Goal: Transaction & Acquisition: Subscribe to service/newsletter

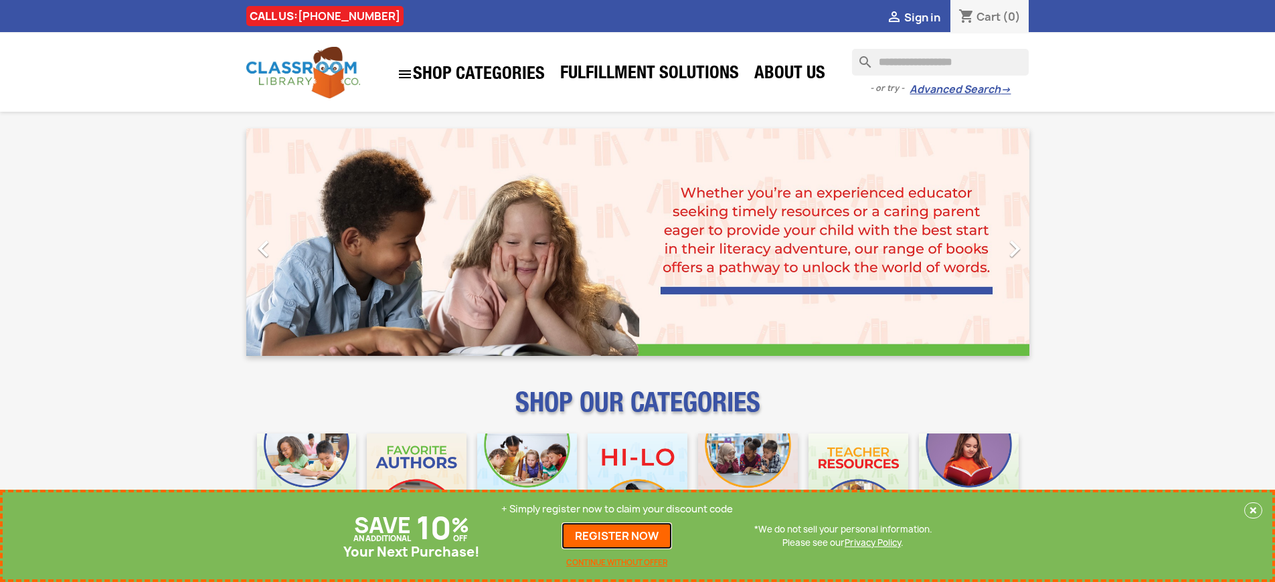
click at [617, 536] on link "REGISTER NOW" at bounding box center [616, 536] width 110 height 27
click at [617, 509] on p "+ Simply register now to claim your discount code" at bounding box center [617, 509] width 232 height 13
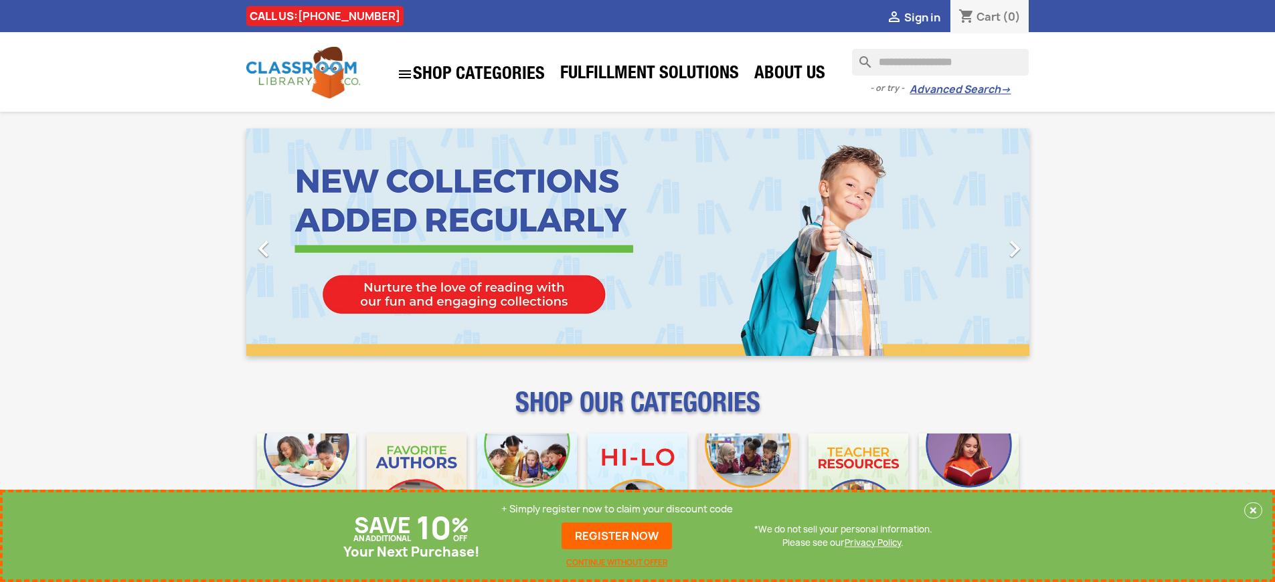
click at [617, 509] on p "+ Simply register now to claim your discount code" at bounding box center [617, 509] width 232 height 13
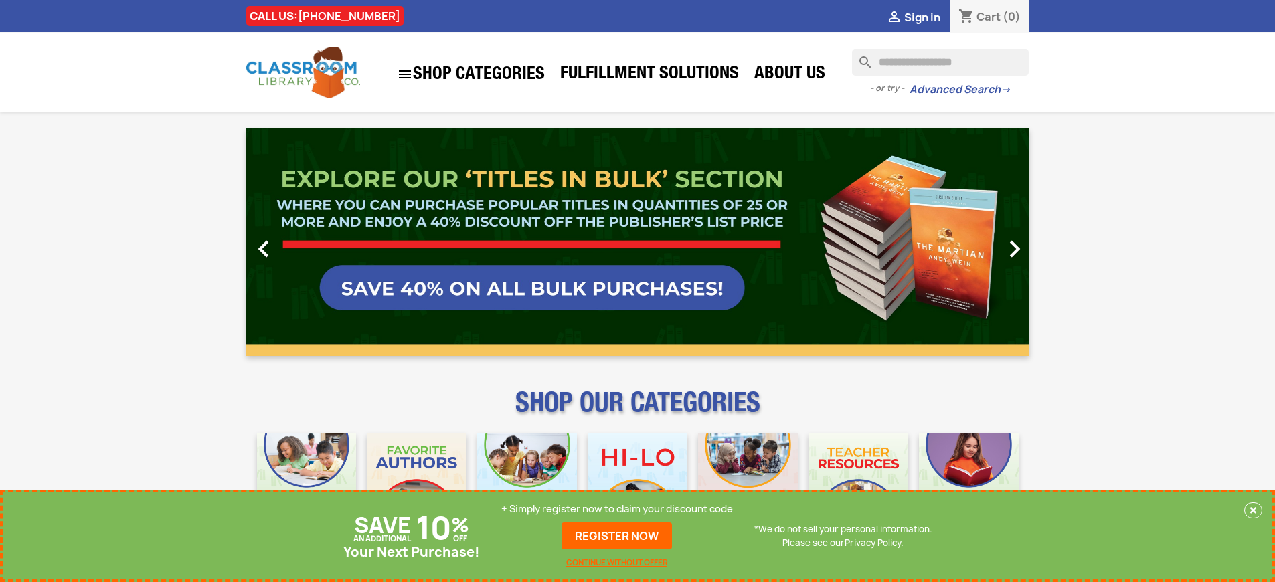
click at [617, 509] on p "+ Simply register now to claim your discount code" at bounding box center [617, 509] width 232 height 13
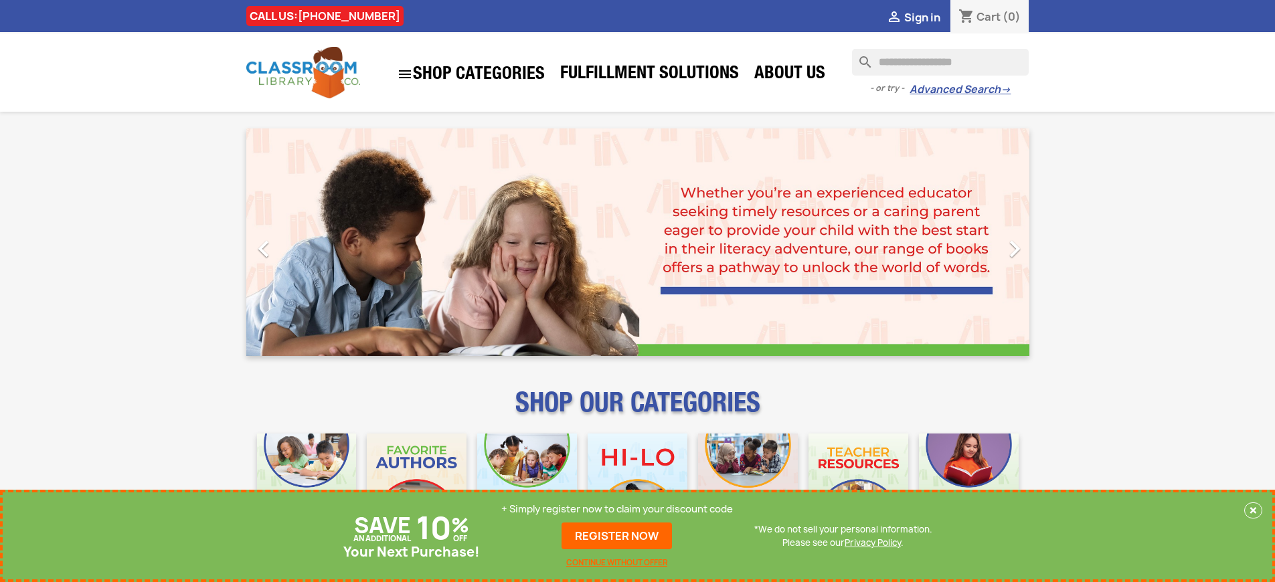
click at [617, 509] on p "+ Simply register now to claim your discount code" at bounding box center [617, 509] width 232 height 13
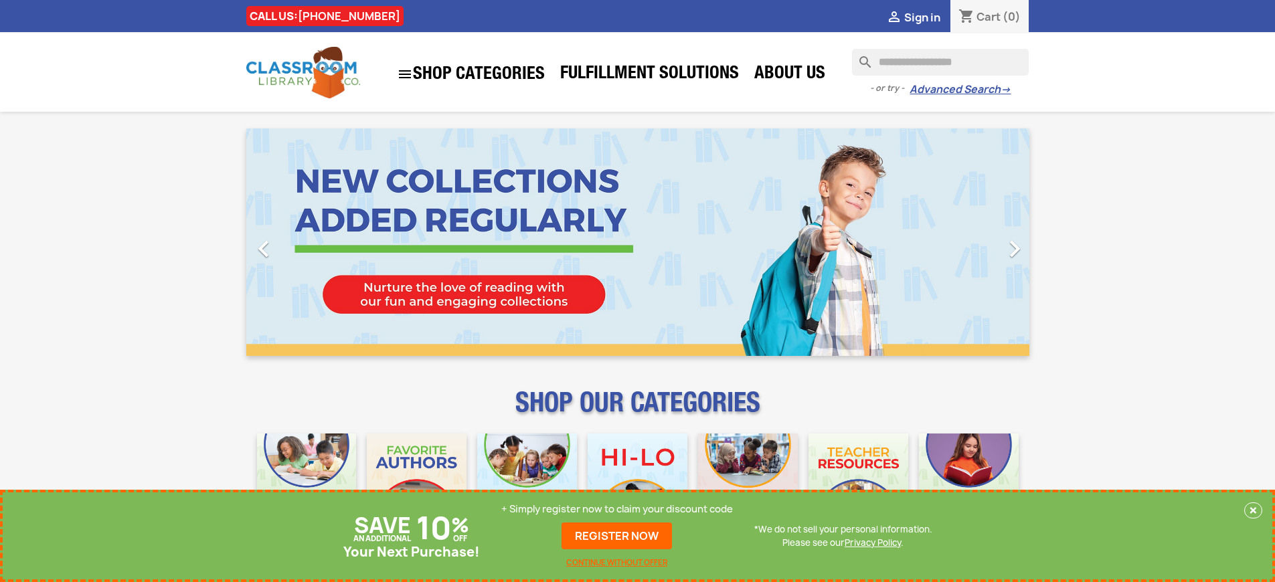
click at [617, 509] on p "+ Simply register now to claim your discount code" at bounding box center [617, 509] width 232 height 13
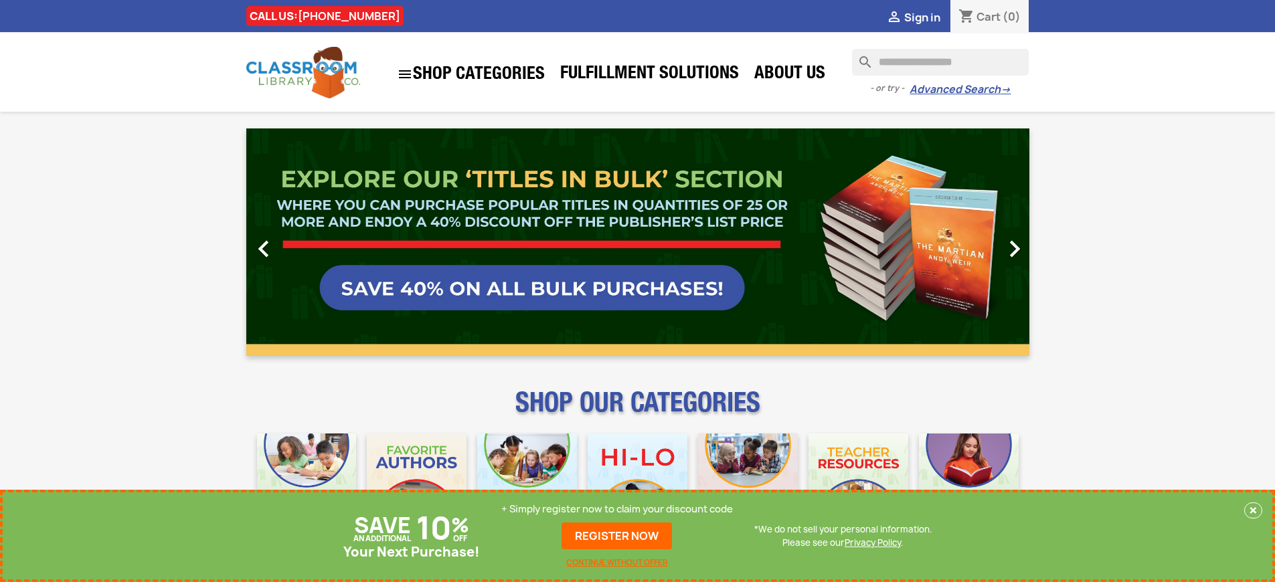
click at [617, 509] on p "+ Simply register now to claim your discount code" at bounding box center [617, 509] width 232 height 13
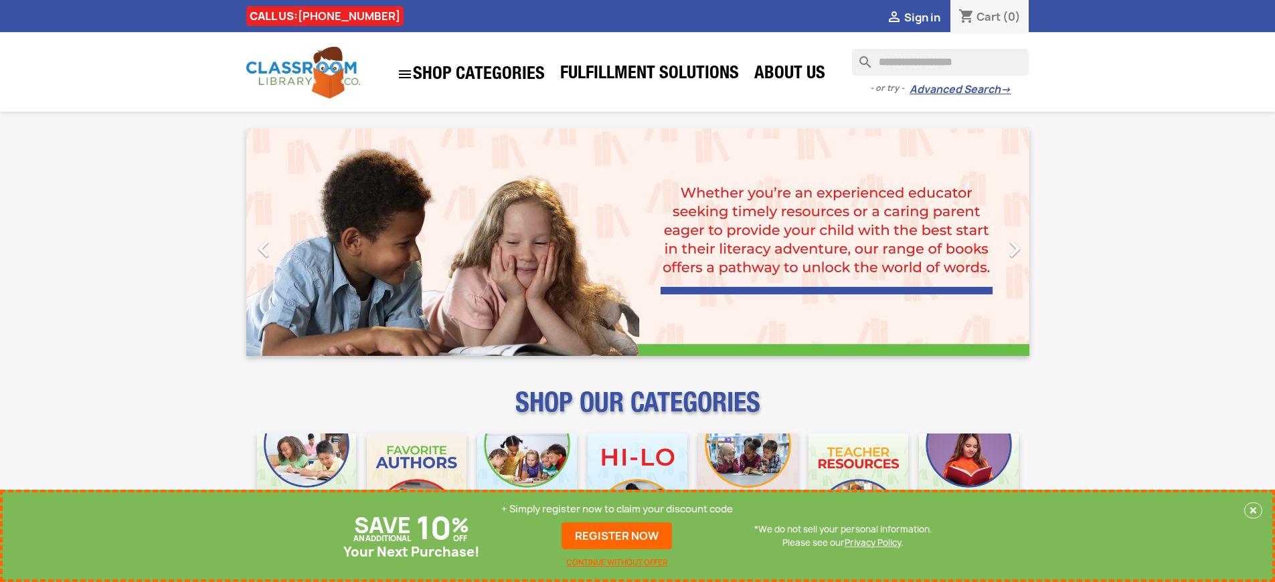
click at [617, 509] on p "+ Simply register now to claim your discount code" at bounding box center [617, 509] width 232 height 13
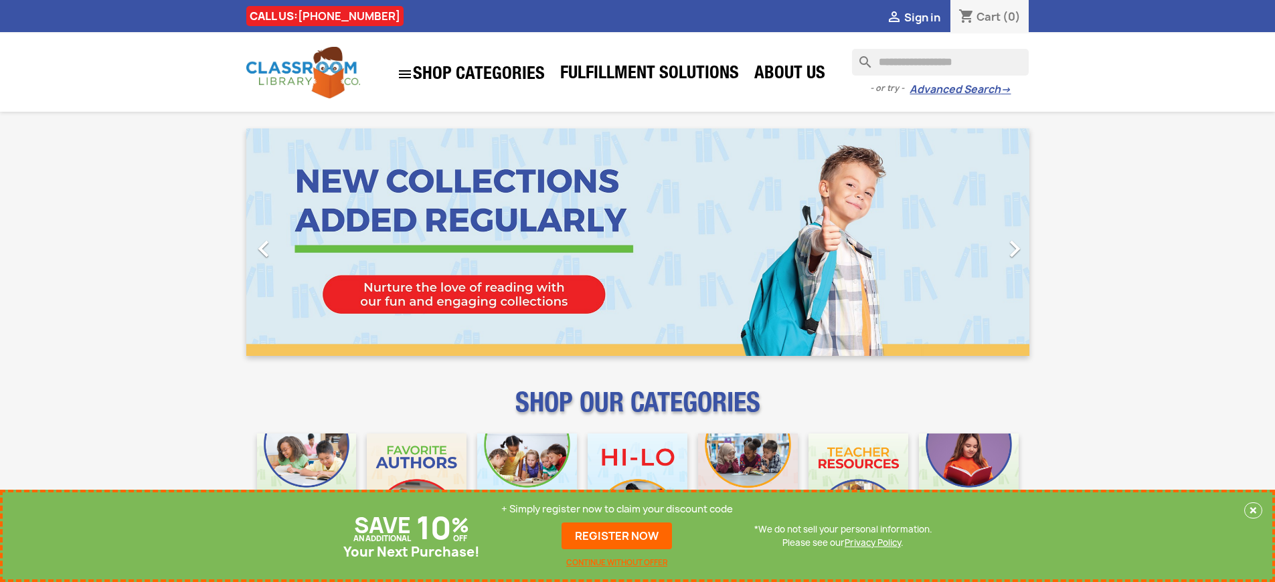
click at [617, 509] on p "+ Simply register now to claim your discount code" at bounding box center [617, 509] width 232 height 13
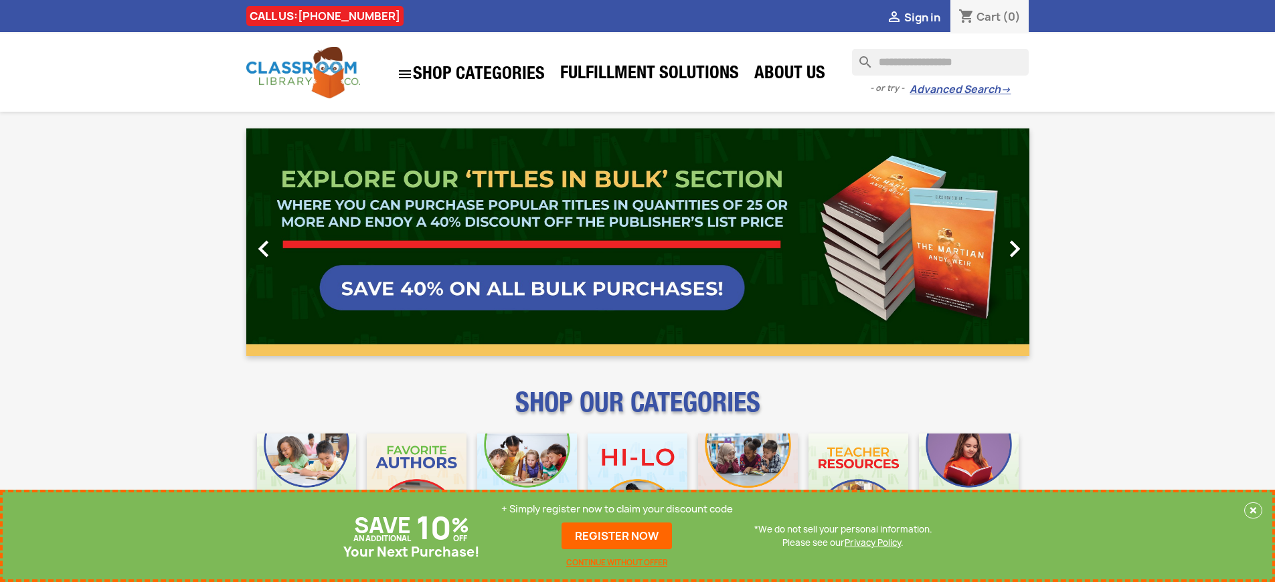
click at [617, 536] on link "REGISTER NOW" at bounding box center [616, 536] width 110 height 27
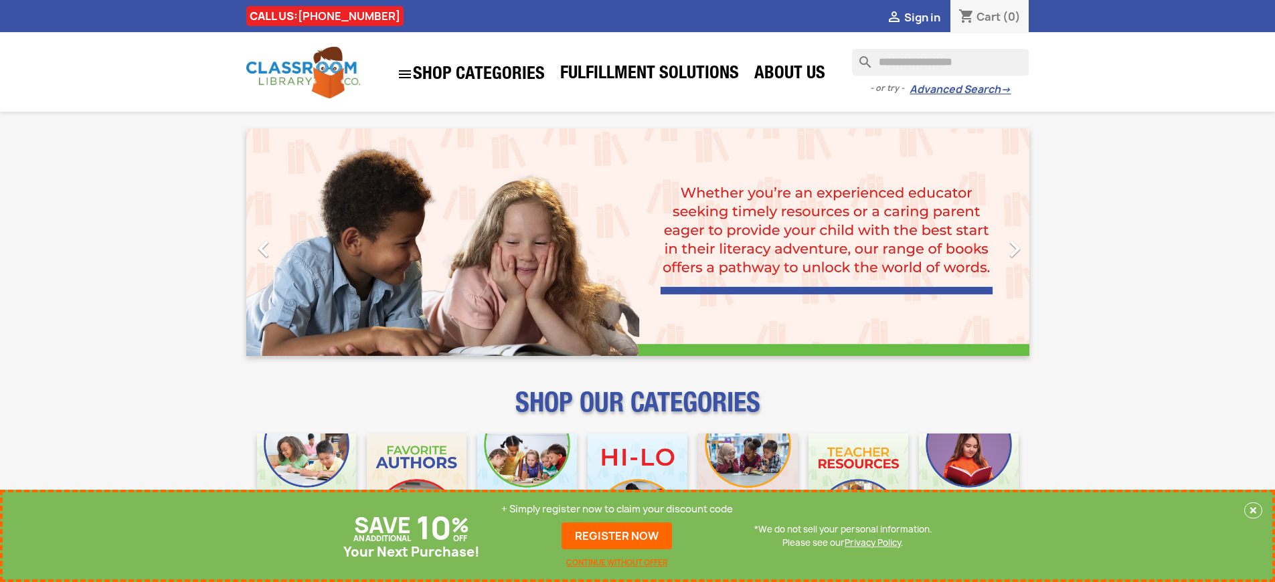
click at [617, 509] on p "+ Simply register now to claim your discount code" at bounding box center [617, 509] width 232 height 13
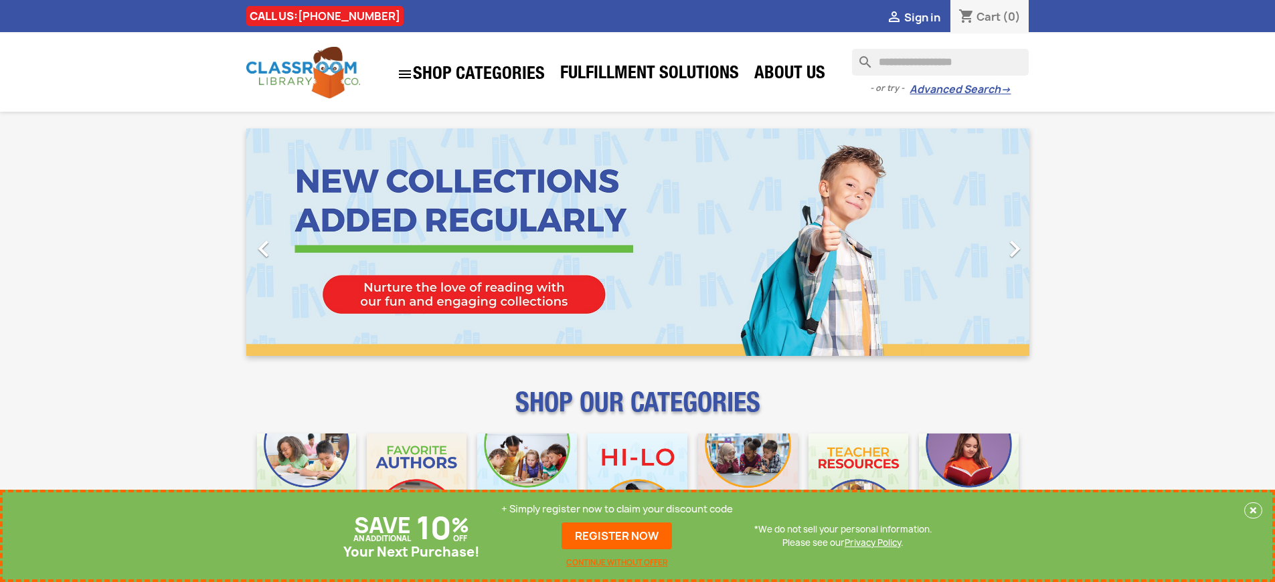
click at [617, 509] on p "+ Simply register now to claim your discount code" at bounding box center [617, 509] width 232 height 13
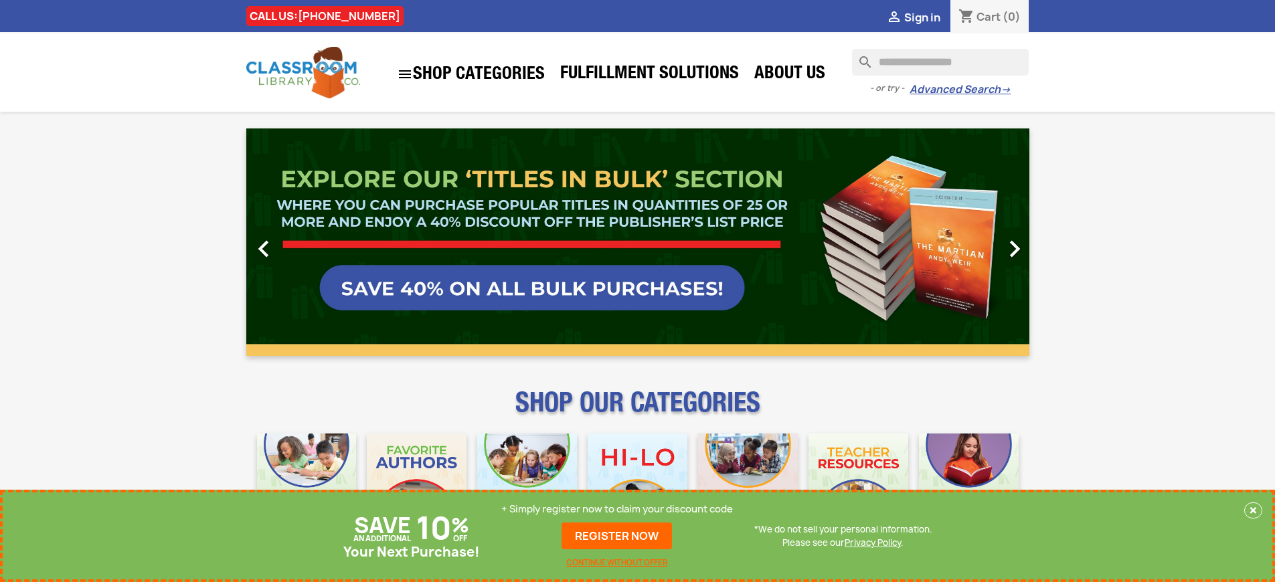
click at [617, 536] on link "REGISTER NOW" at bounding box center [616, 536] width 110 height 27
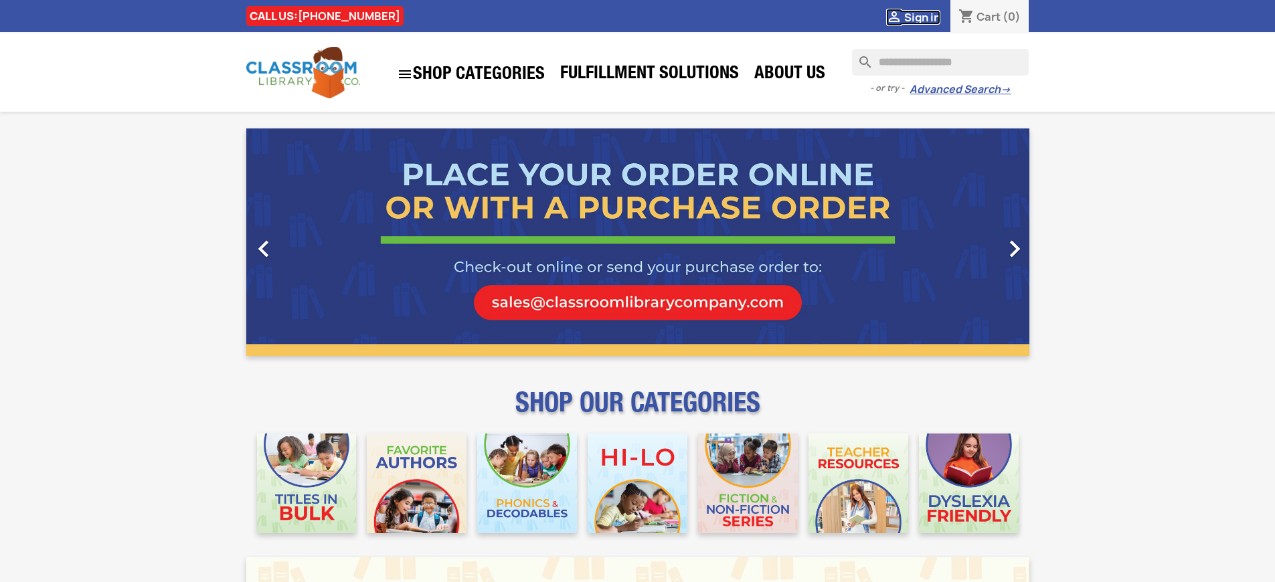
click at [921, 17] on span "Sign in" at bounding box center [922, 17] width 36 height 15
